Goal: Information Seeking & Learning: Learn about a topic

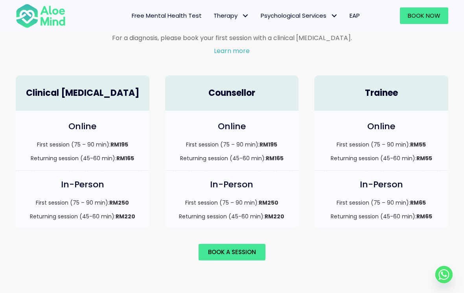
click at [451, 284] on circle "Whatsapp" at bounding box center [443, 274] width 17 height 17
click at [309, 274] on div "Individual therapy A process with a therapist to address mental health conditio…" at bounding box center [232, 114] width 464 height 373
click at [283, 273] on div "Individual therapy A process with a therapist to address mental health conditio…" at bounding box center [232, 114] width 464 height 373
click at [275, 268] on div "Individual therapy A process with a therapist to address mental health conditio…" at bounding box center [232, 114] width 464 height 373
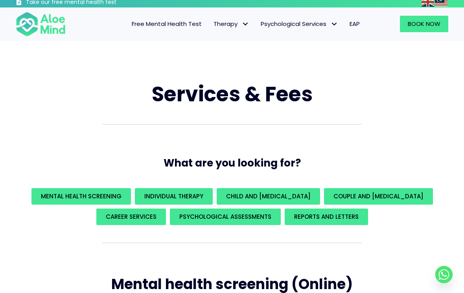
scroll to position [7, 0]
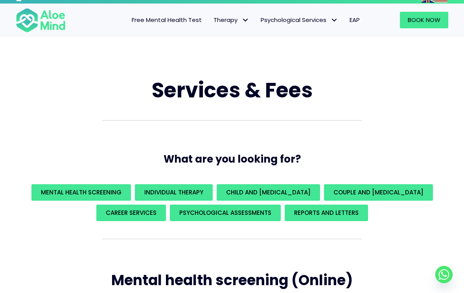
click at [122, 190] on span "Mental Health Screening" at bounding box center [81, 192] width 81 height 8
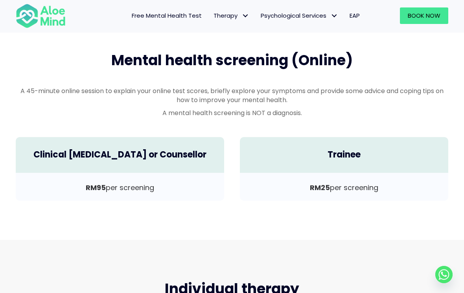
scroll to position [230, 0]
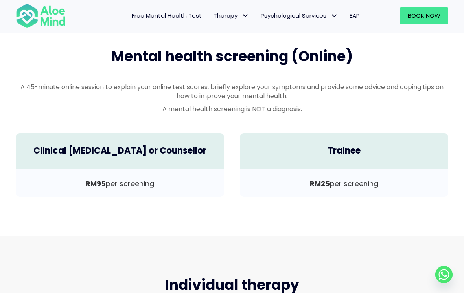
click at [418, 142] on div "Trainee" at bounding box center [344, 151] width 208 height 36
click at [401, 157] on div "Trainee" at bounding box center [344, 151] width 208 height 36
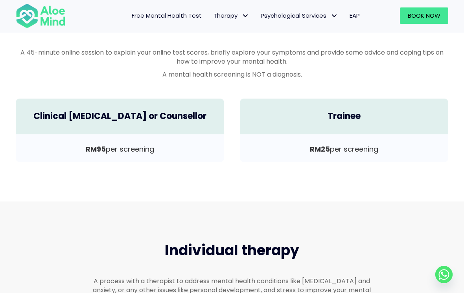
scroll to position [274, 0]
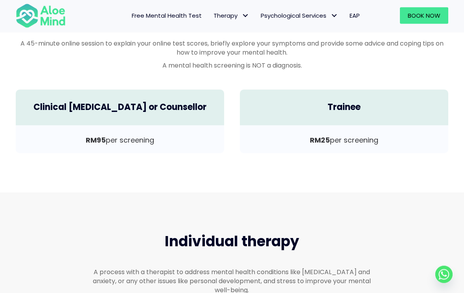
click at [173, 18] on span "Free Mental Health Test" at bounding box center [167, 15] width 70 height 8
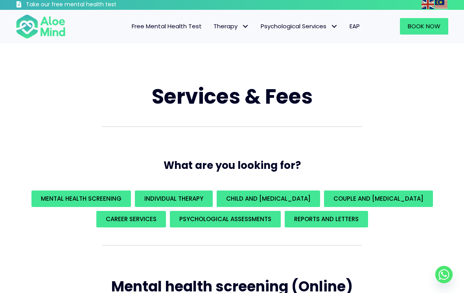
scroll to position [0, 0]
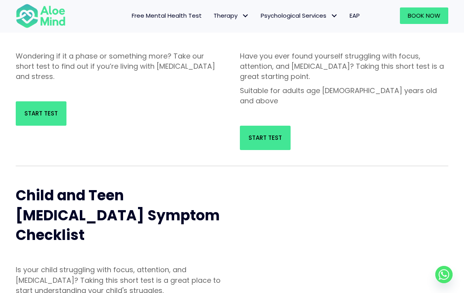
scroll to position [150, 0]
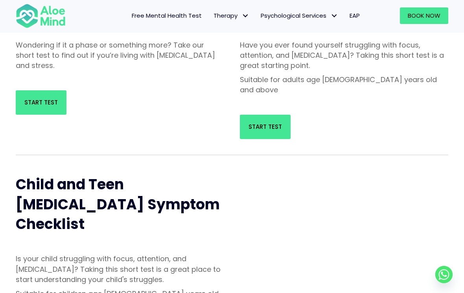
click at [48, 99] on span "Start Test" at bounding box center [40, 102] width 33 height 8
